Goal: Task Accomplishment & Management: Use online tool/utility

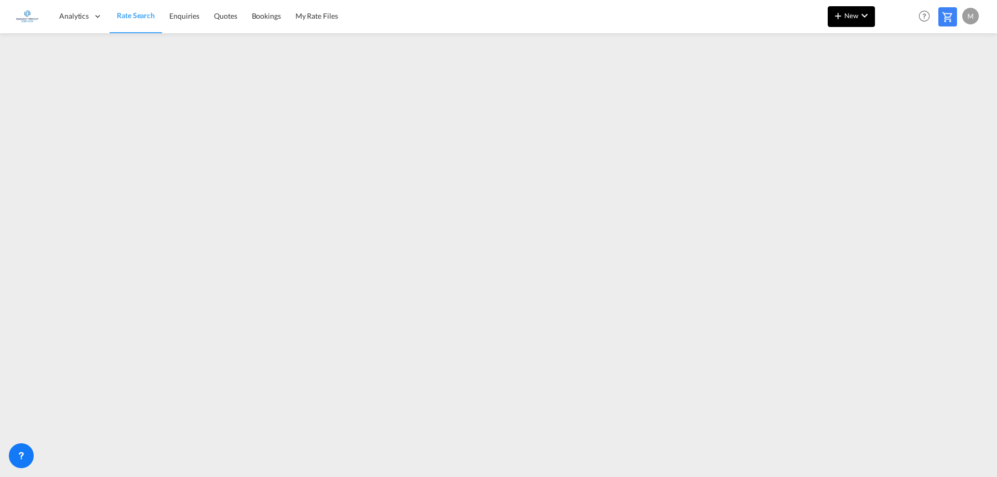
click at [852, 19] on span "New" at bounding box center [851, 15] width 39 height 8
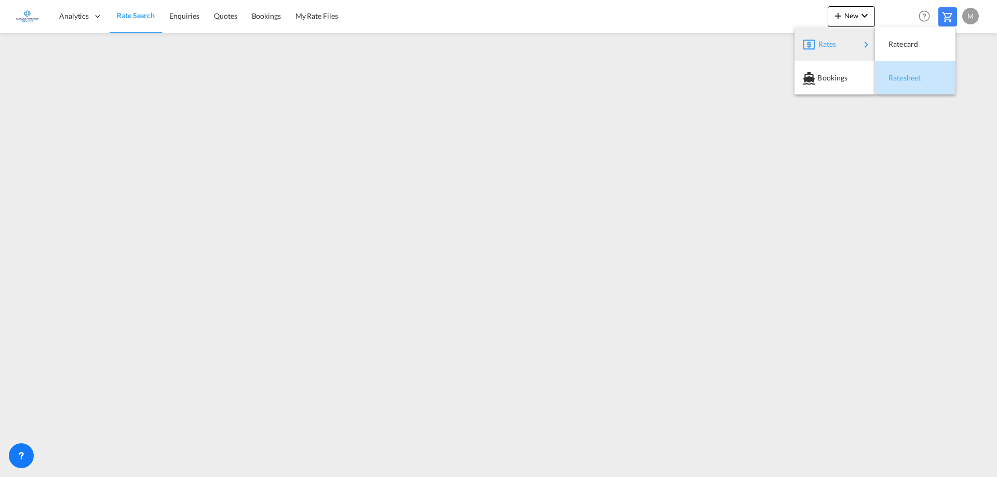
click at [900, 80] on span "Ratesheet" at bounding box center [893, 77] width 11 height 21
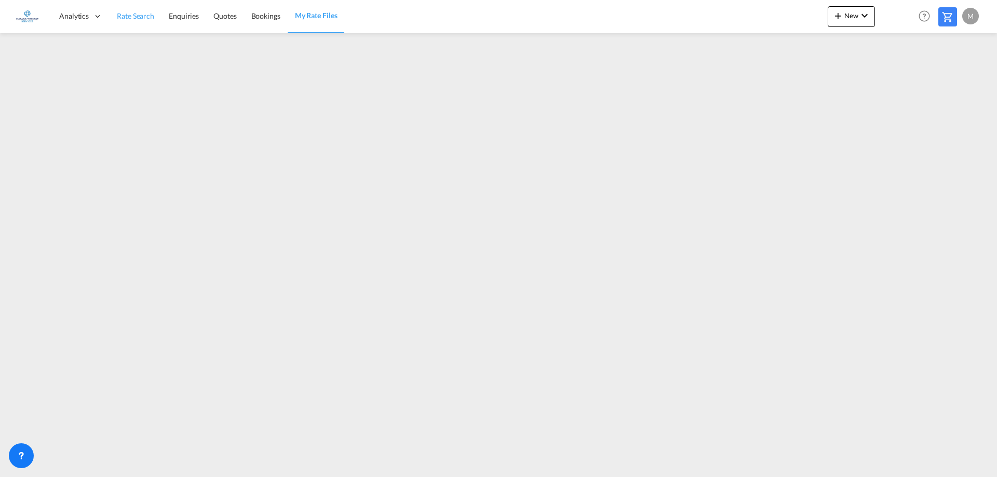
click at [135, 20] on span "Rate Search" at bounding box center [135, 15] width 37 height 9
